Goal: Register for event/course

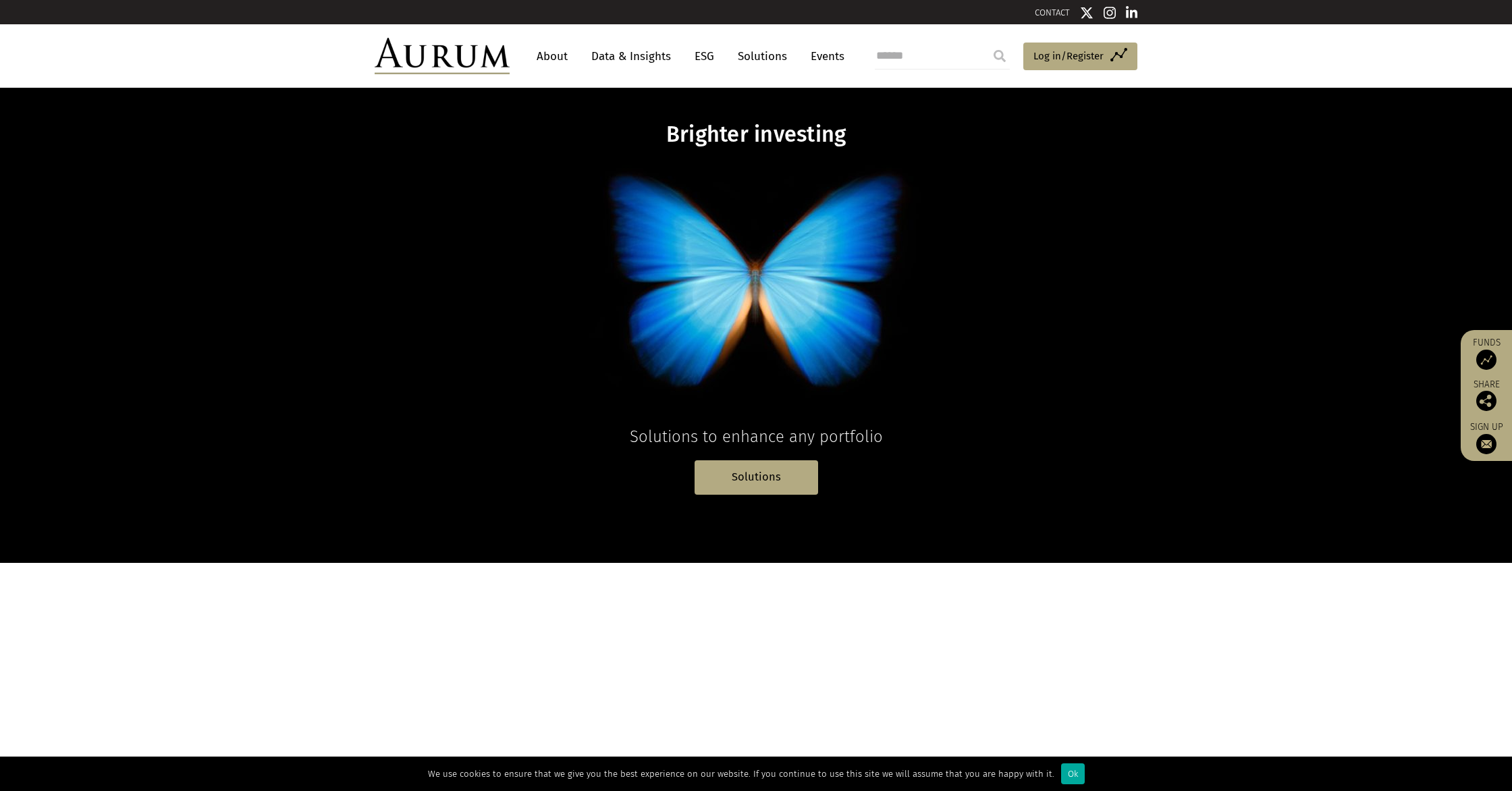
click at [798, 58] on link "Events" at bounding box center [824, 56] width 41 height 25
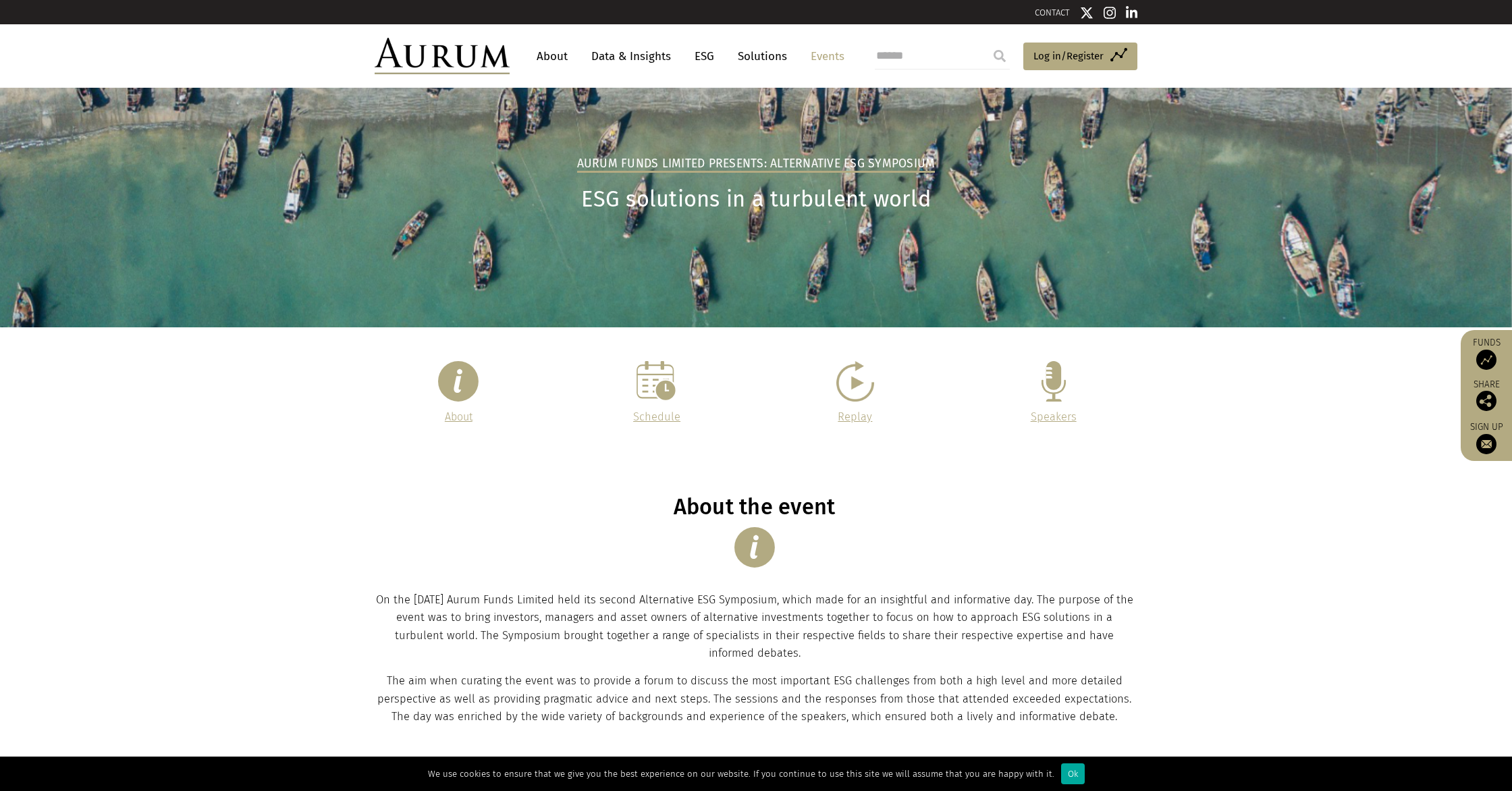
click at [851, 391] on img at bounding box center [855, 381] width 37 height 41
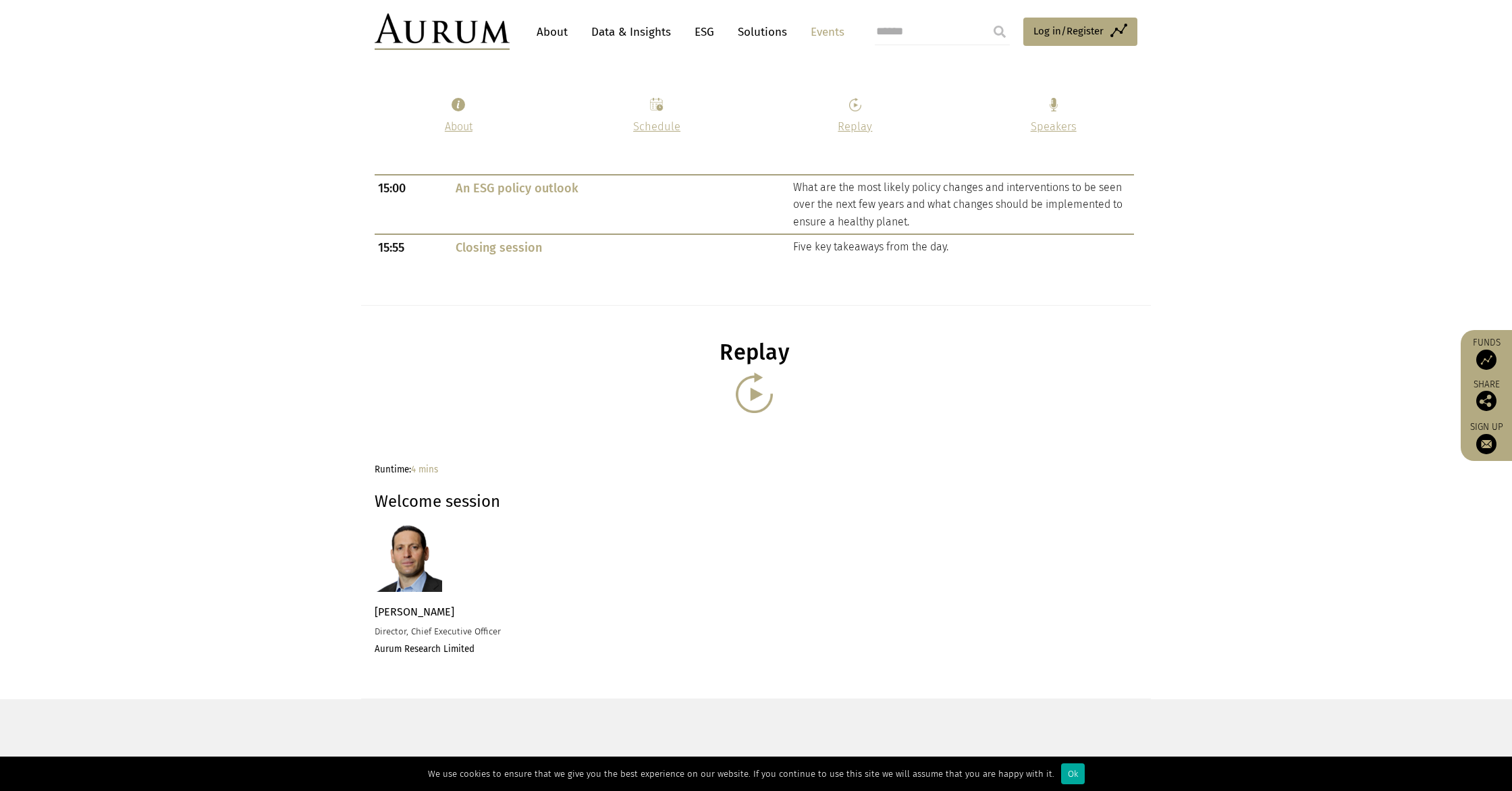
scroll to position [1129, 0]
